Goal: Use online tool/utility: Use online tool/utility

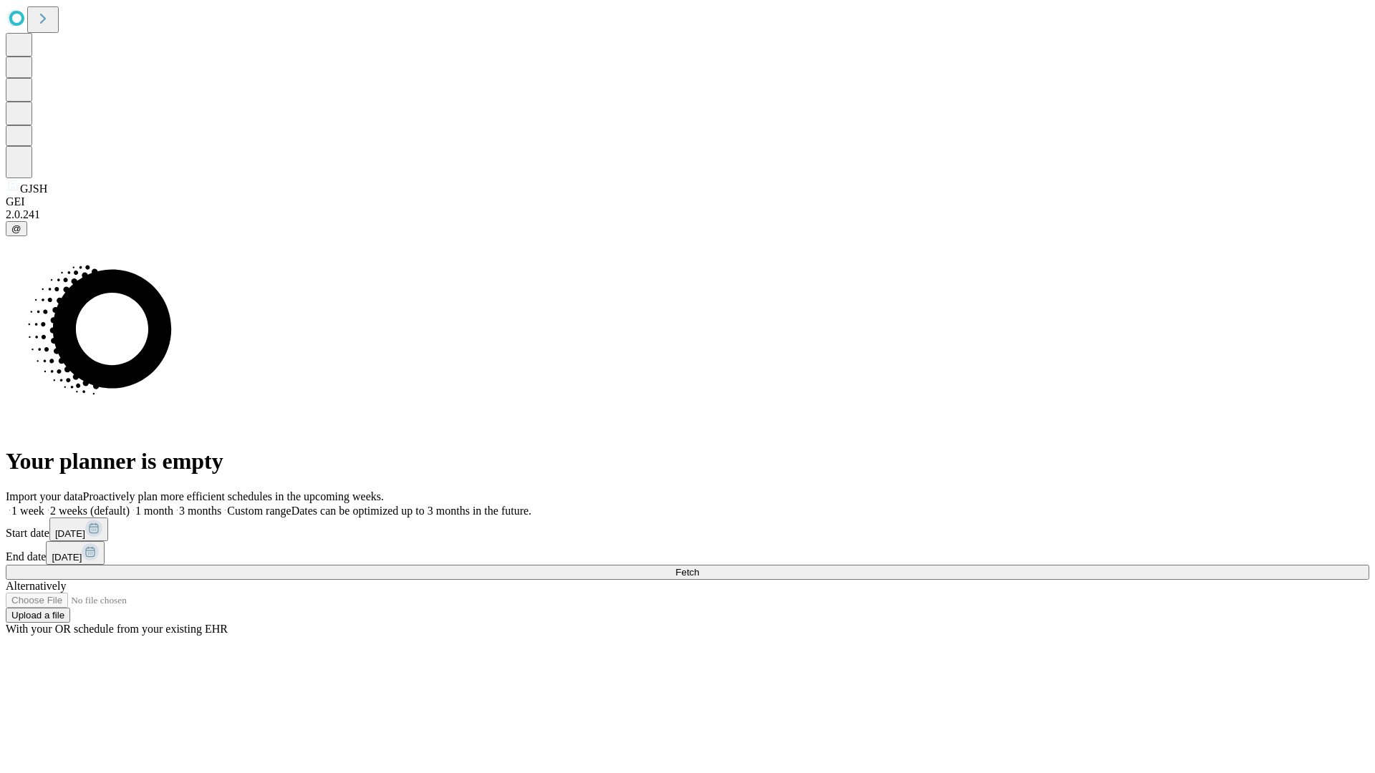
click at [699, 567] on span "Fetch" at bounding box center [687, 572] width 24 height 11
